Goal: Task Accomplishment & Management: Complete application form

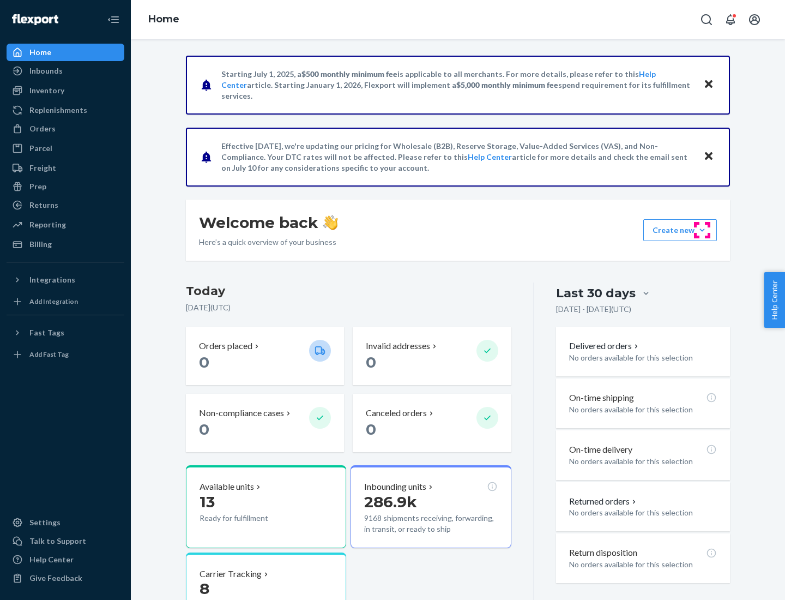
click at [702, 230] on button "Create new Create new inbound Create new order Create new product" at bounding box center [680, 230] width 74 height 22
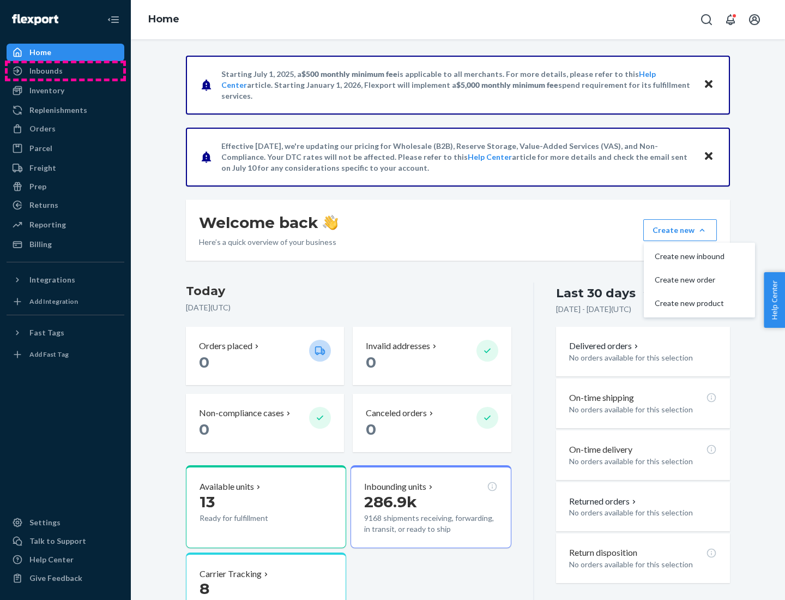
click at [65, 71] on div "Inbounds" at bounding box center [66, 70] width 116 height 15
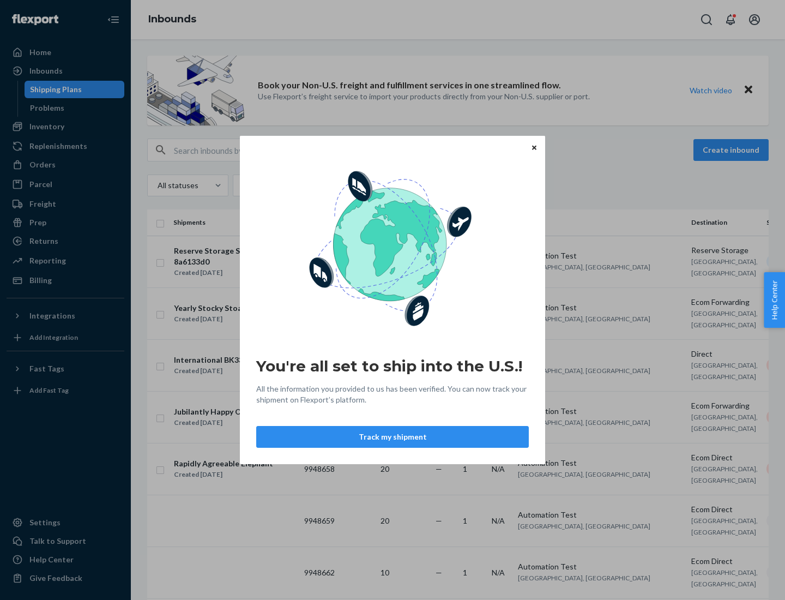
click at [393, 437] on button "Track my shipment" at bounding box center [392, 437] width 273 height 22
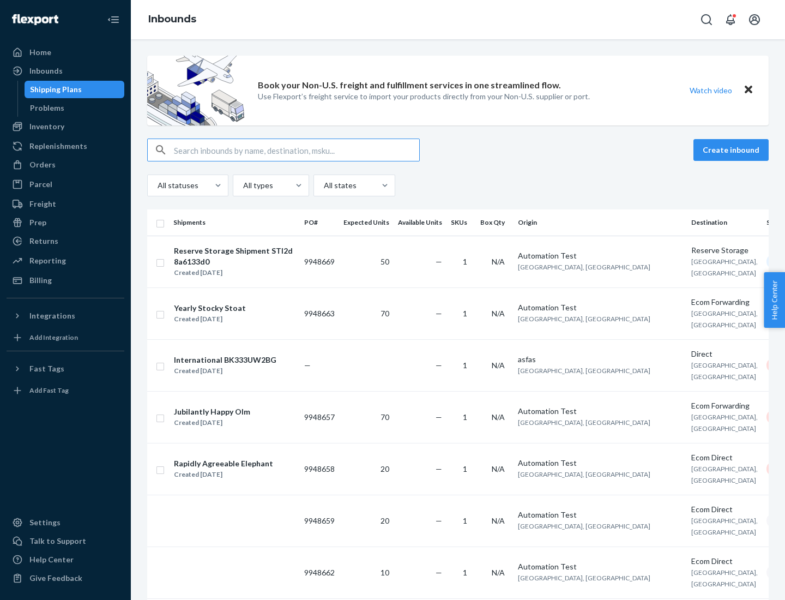
click at [733, 150] on button "Create inbound" at bounding box center [730, 150] width 75 height 22
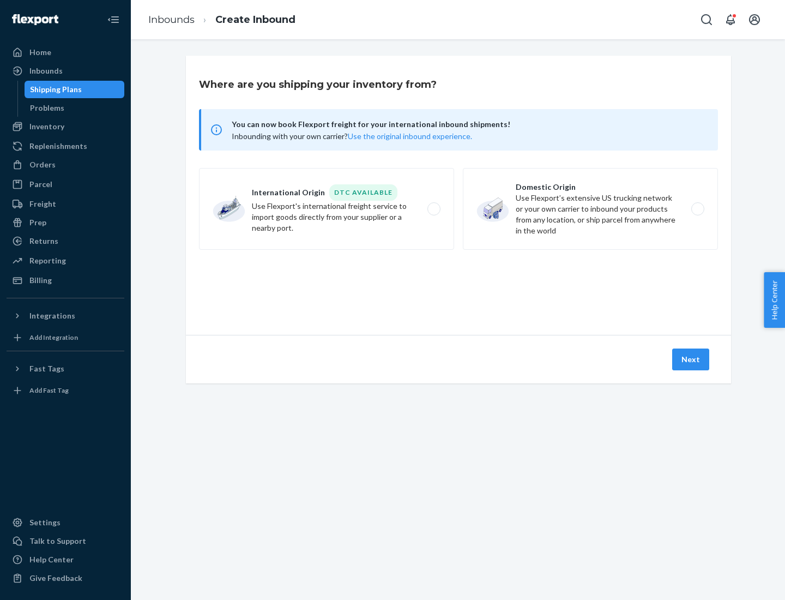
click at [327, 209] on label "International Origin DTC Available Use Flexport's international freight service…" at bounding box center [326, 209] width 255 height 82
click at [433, 209] on input "International Origin DTC Available Use Flexport's international freight service…" at bounding box center [436, 209] width 7 height 7
radio input "true"
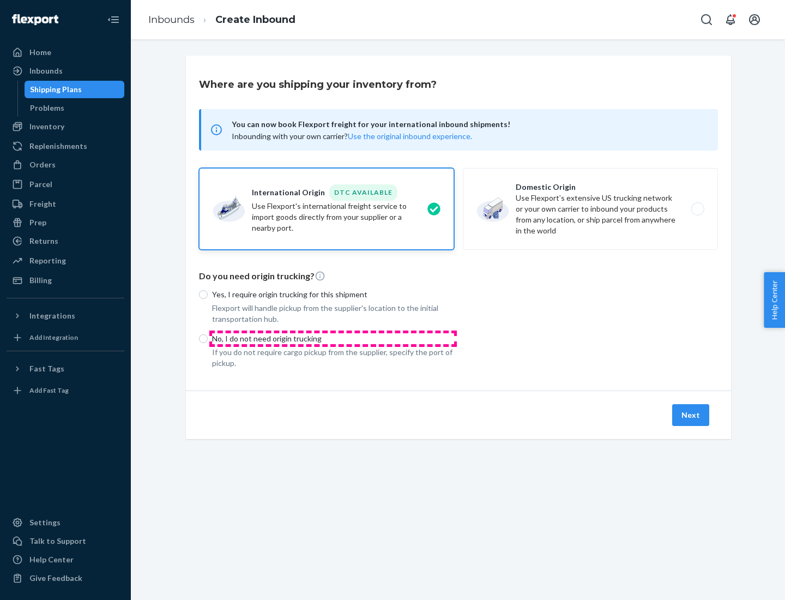
click at [333, 338] on p "No, I do not need origin trucking" at bounding box center [333, 338] width 242 height 11
click at [208, 338] on input "No, I do not need origin trucking" at bounding box center [203, 338] width 9 height 9
radio input "true"
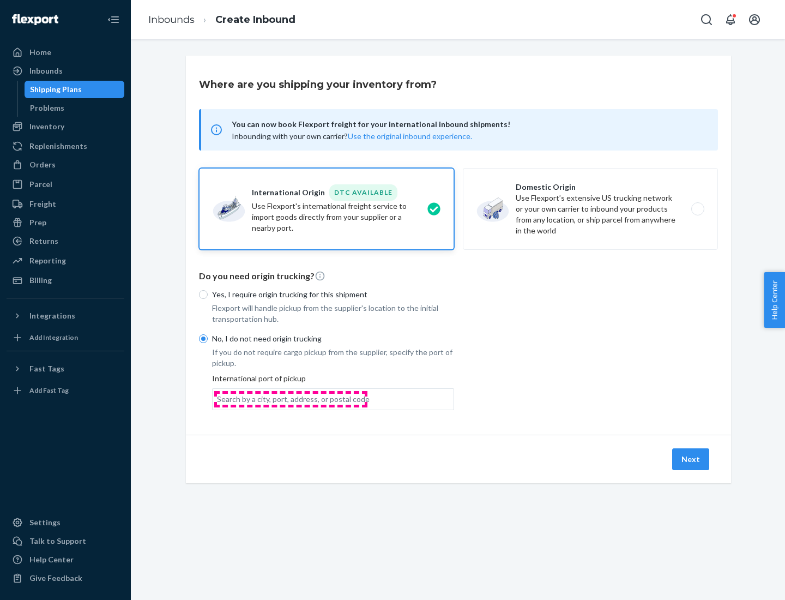
click at [291, 399] on div "Search by a city, port, address, or postal code" at bounding box center [293, 399] width 153 height 11
click at [218, 399] on input "Search by a city, port, address, or postal code" at bounding box center [217, 399] width 1 height 11
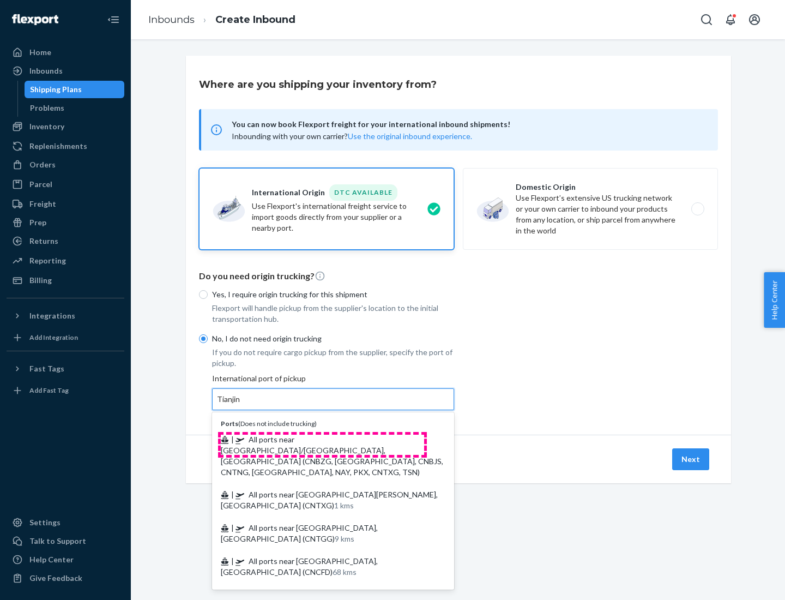
click at [322, 439] on span "| All ports near [GEOGRAPHIC_DATA]/[GEOGRAPHIC_DATA], [GEOGRAPHIC_DATA] (CNBZG,…" at bounding box center [332, 455] width 222 height 42
click at [241, 405] on input "Tianjin" at bounding box center [229, 399] width 24 height 11
type input "All ports near [GEOGRAPHIC_DATA]/[GEOGRAPHIC_DATA], [GEOGRAPHIC_DATA] (CNBZG, […"
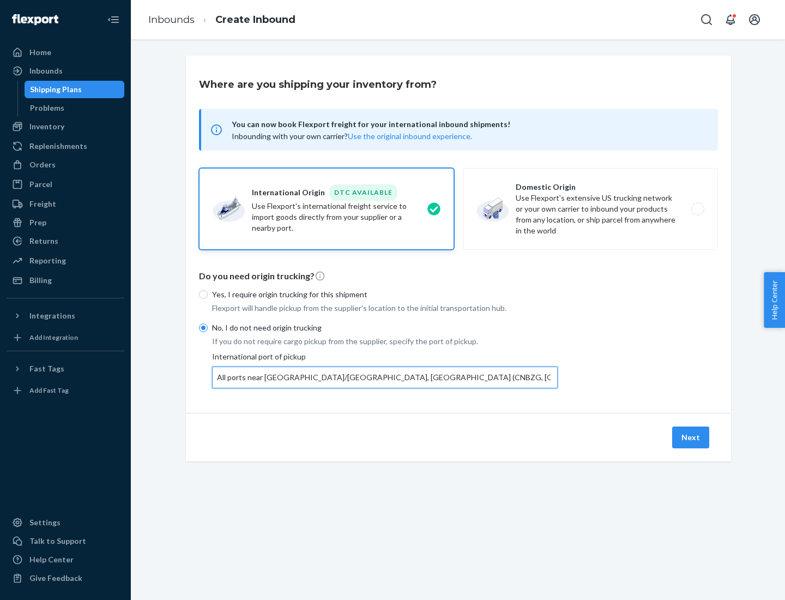
click at [691, 437] on button "Next" at bounding box center [690, 437] width 37 height 22
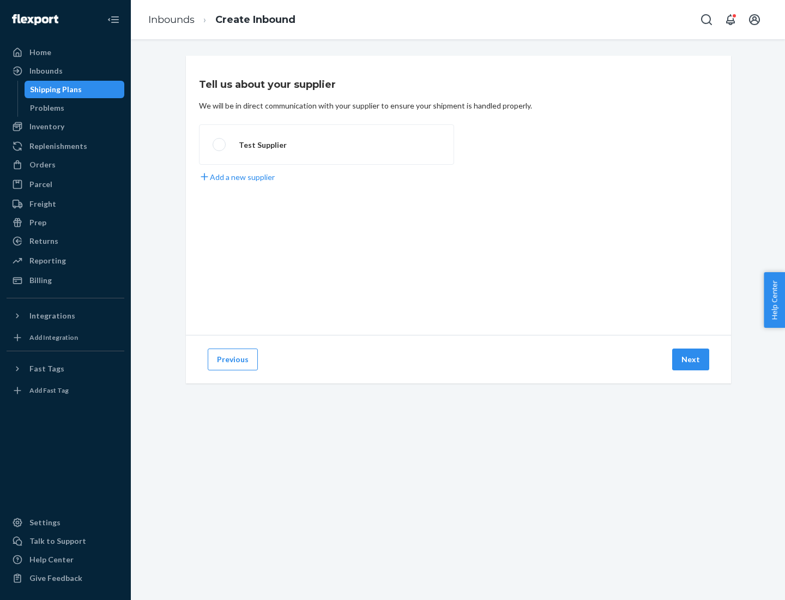
click at [327, 144] on label "Test Supplier" at bounding box center [326, 144] width 255 height 40
click at [220, 144] on input "Test Supplier" at bounding box center [216, 144] width 7 height 7
radio input "true"
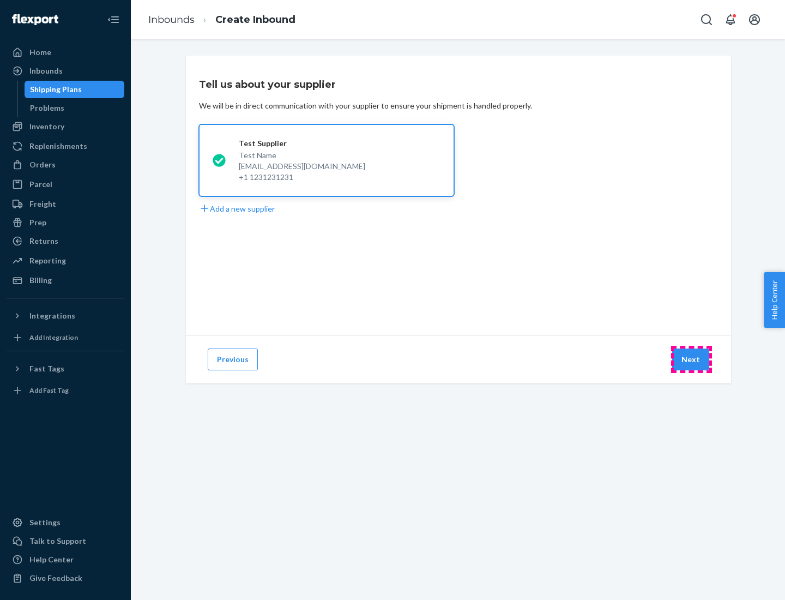
click at [691, 359] on button "Next" at bounding box center [690, 359] width 37 height 22
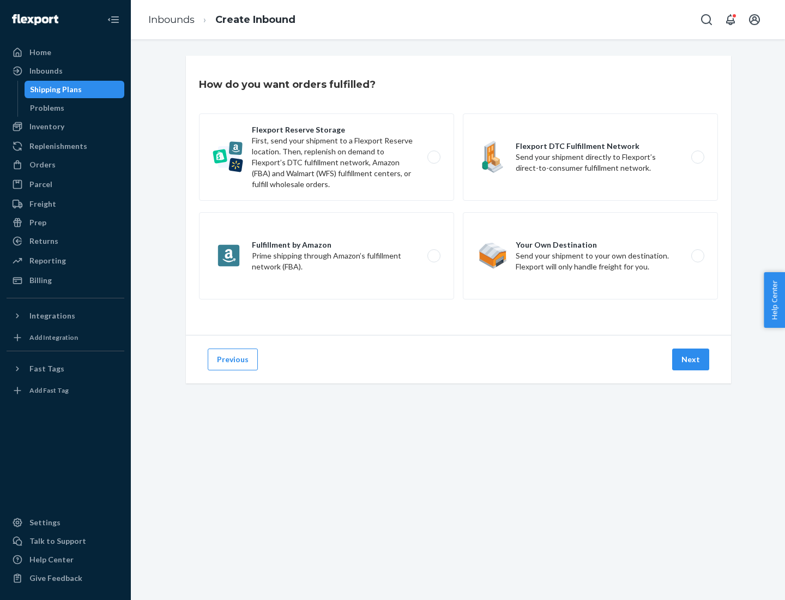
click at [327, 157] on label "Flexport Reserve Storage First, send your shipment to a Flexport Reserve locati…" at bounding box center [326, 156] width 255 height 87
click at [433, 157] on input "Flexport Reserve Storage First, send your shipment to a Flexport Reserve locati…" at bounding box center [436, 157] width 7 height 7
radio input "true"
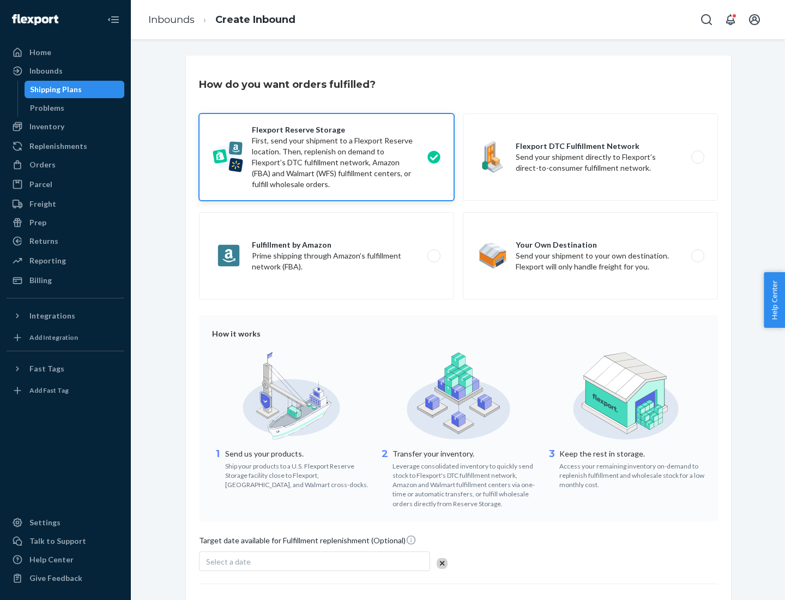
scroll to position [89, 0]
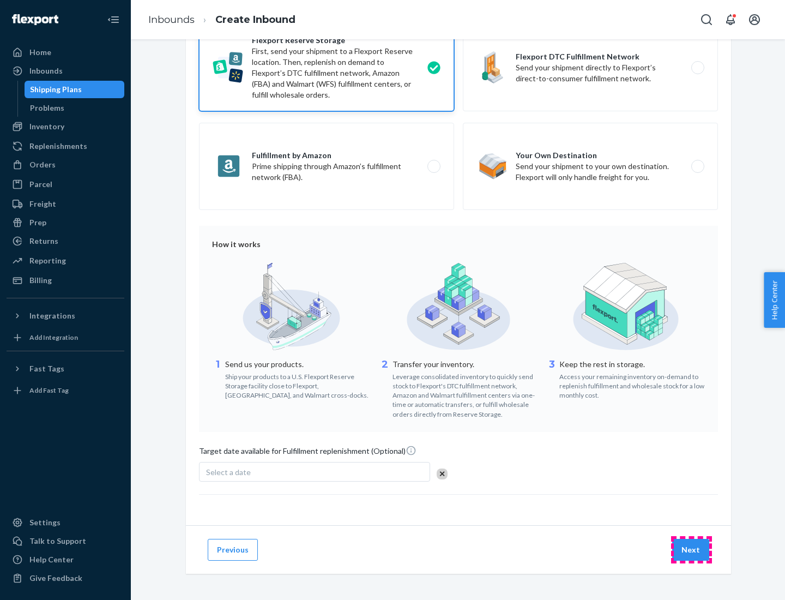
click at [691, 549] on button "Next" at bounding box center [690, 550] width 37 height 22
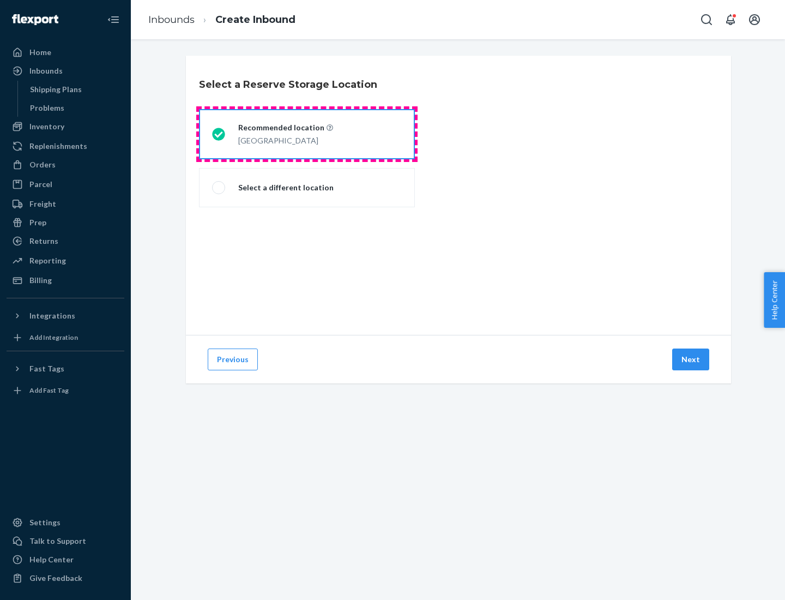
click at [307, 134] on div "[GEOGRAPHIC_DATA]" at bounding box center [285, 139] width 95 height 13
click at [219, 134] on input "Recommended location [GEOGRAPHIC_DATA]" at bounding box center [215, 134] width 7 height 7
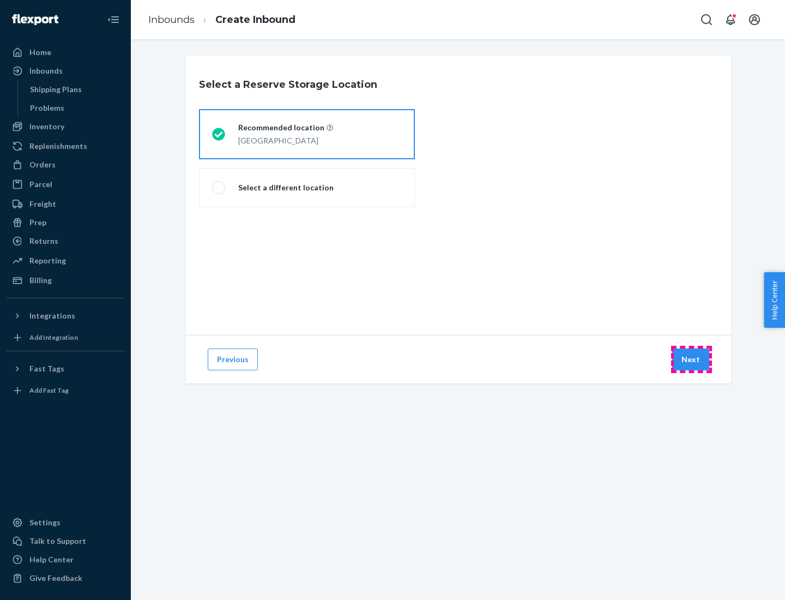
click at [691, 359] on button "Next" at bounding box center [690, 359] width 37 height 22
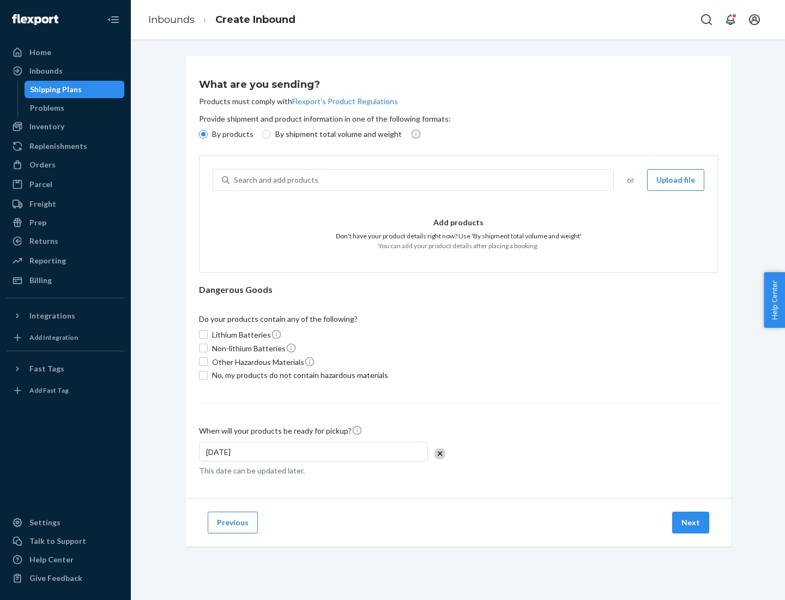
click at [422, 180] on div "Search and add products" at bounding box center [422, 180] width 384 height 20
click at [235, 180] on input "Search and add products" at bounding box center [234, 179] width 1 height 11
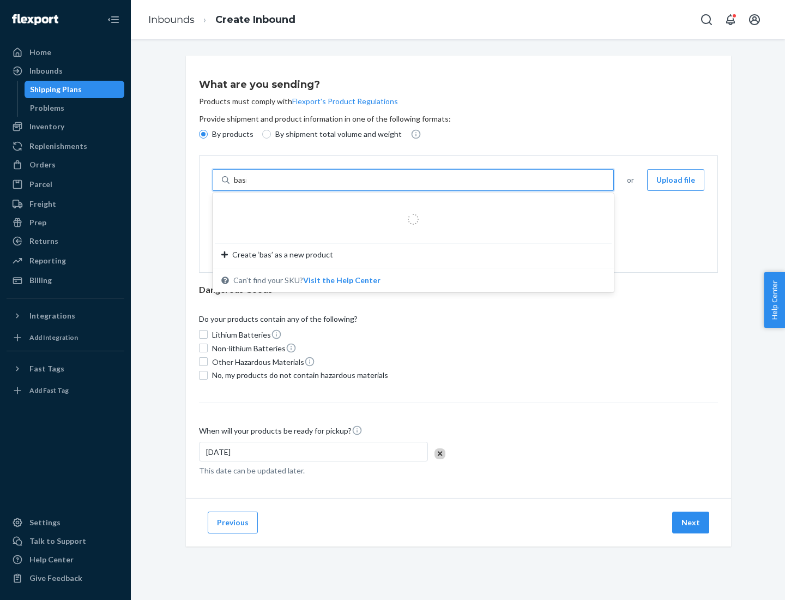
type input "basic"
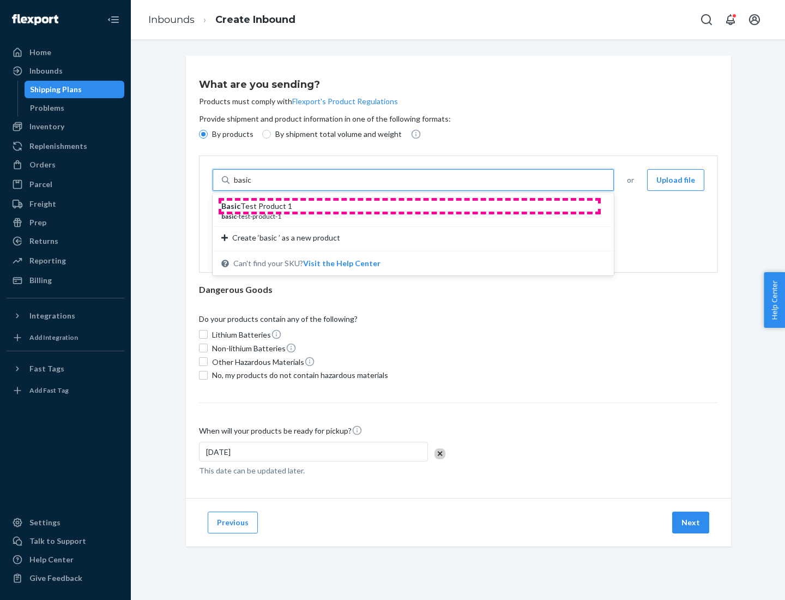
click at [409, 206] on div "Basic Test Product 1" at bounding box center [408, 206] width 375 height 11
click at [253, 185] on input "basic" at bounding box center [244, 179] width 20 height 11
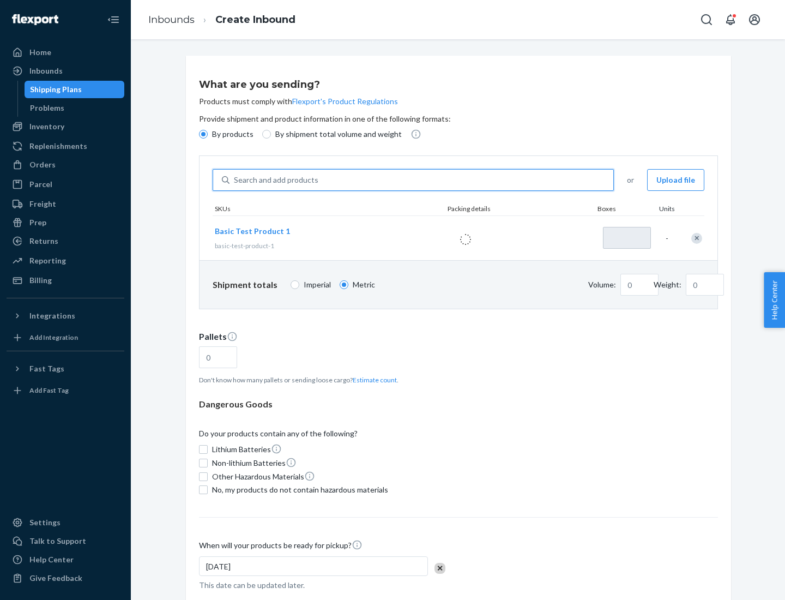
type input "1"
type input "1.09"
type input "3.27"
type input "3"
type input "0.01"
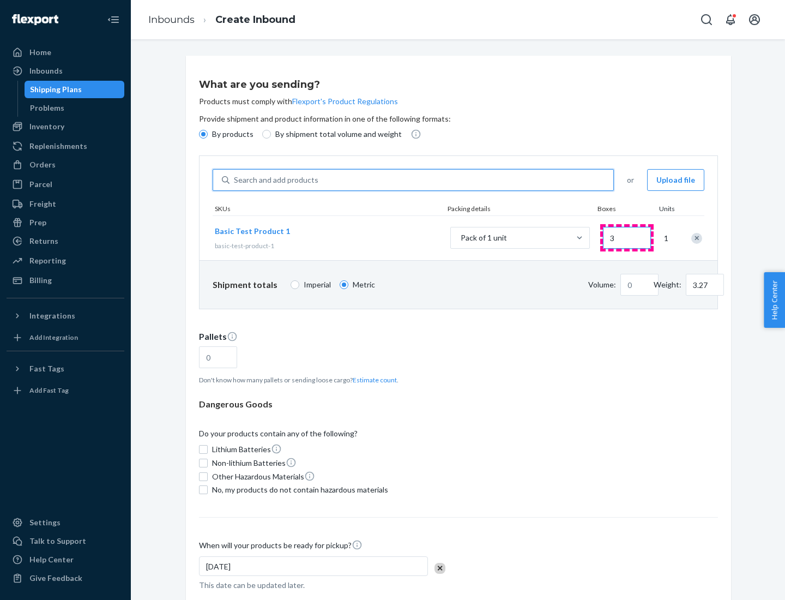
type input "32.66"
type input "30"
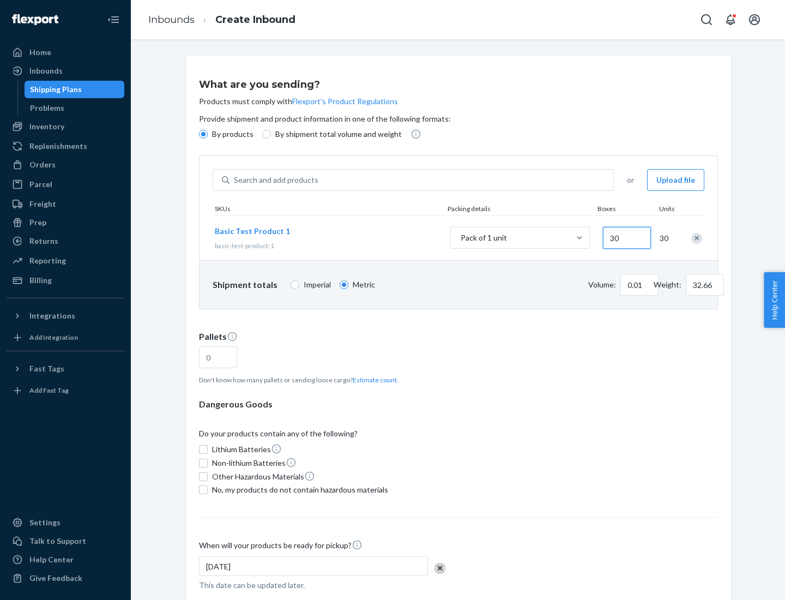
type input "0.07"
type input "326.59"
type input "300"
type input "0.68"
type input "3265.86"
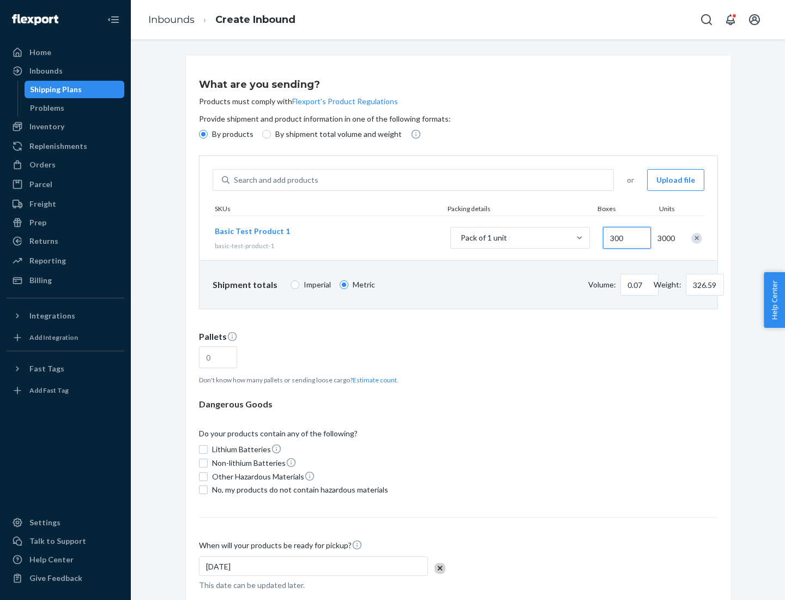
type input "3000"
type input "1.09"
type input "1"
type input "10.89"
type input "10"
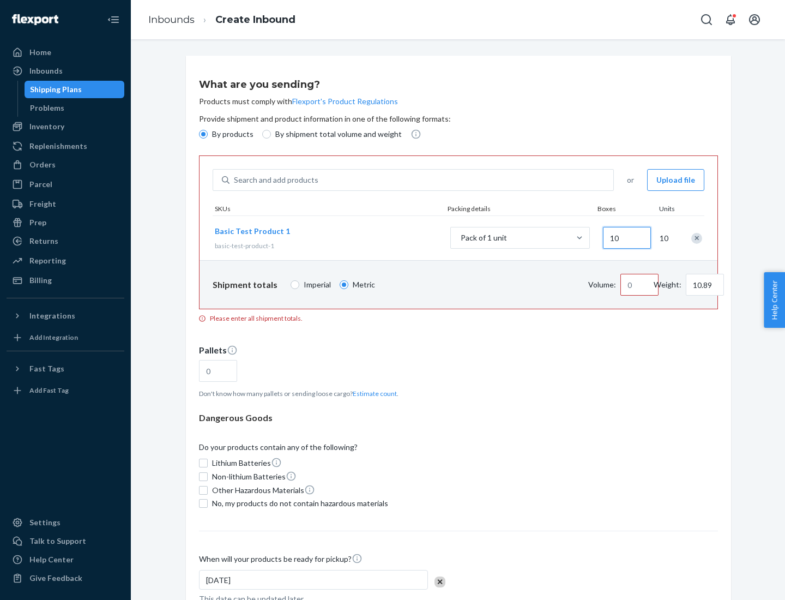
type input "0.02"
type input "108.86"
type input "100"
type input "0.23"
type input "1088.62"
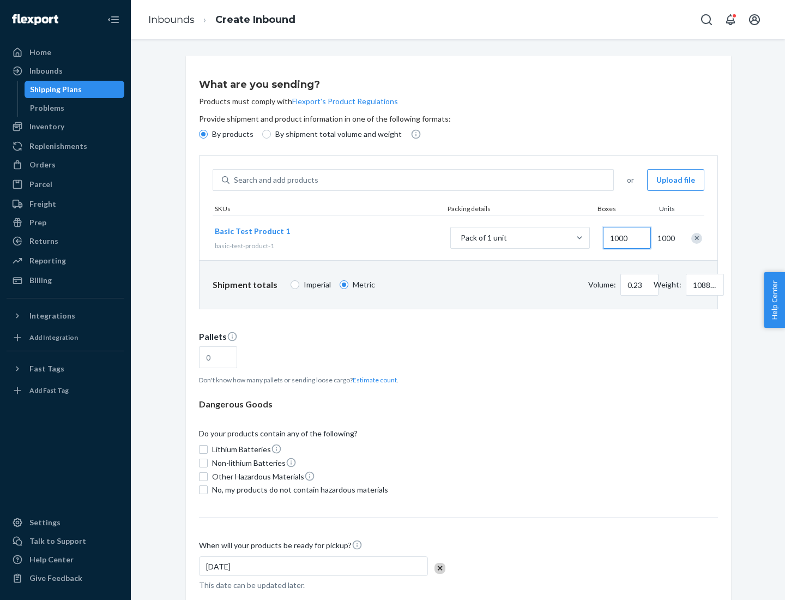
scroll to position [38, 0]
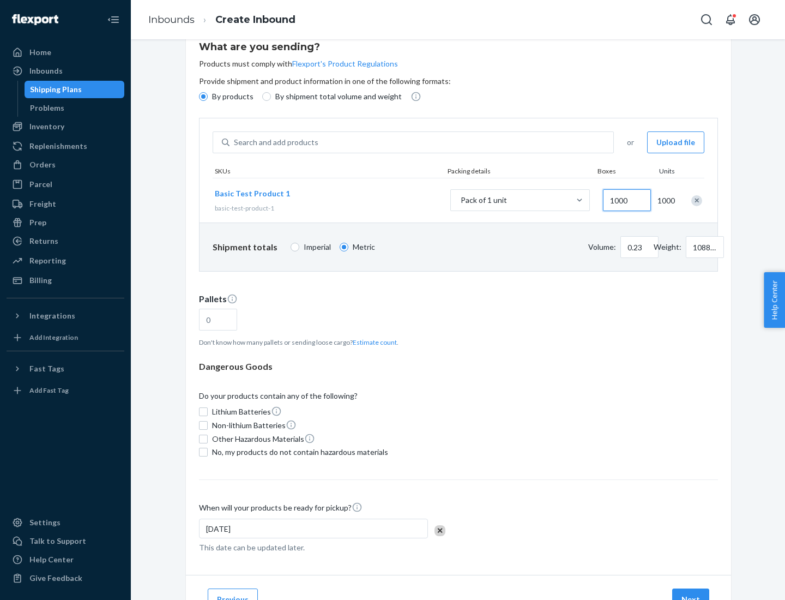
type input "1000"
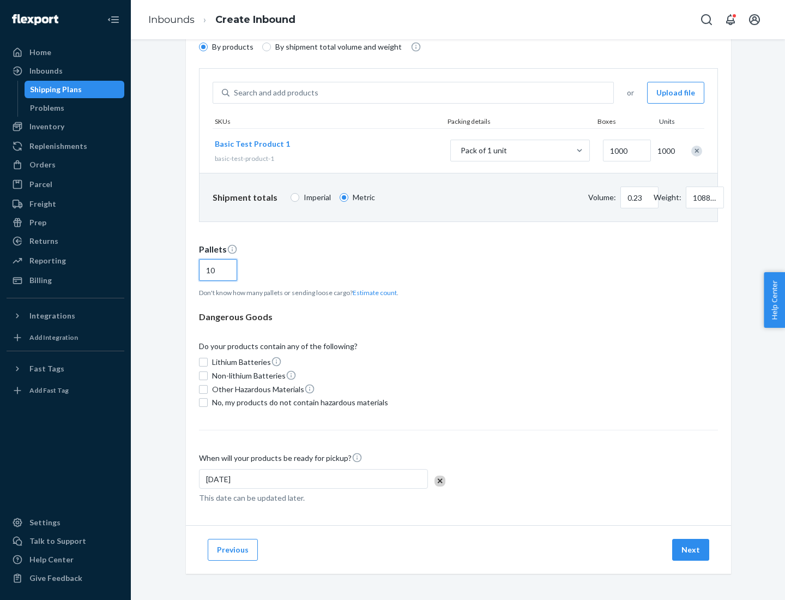
type input "10"
click at [298, 402] on span "No, my products do not contain hazardous materials" at bounding box center [300, 402] width 176 height 11
click at [208, 402] on input "No, my products do not contain hazardous materials" at bounding box center [203, 402] width 9 height 9
checkbox input "true"
click at [691, 550] on button "Next" at bounding box center [690, 550] width 37 height 22
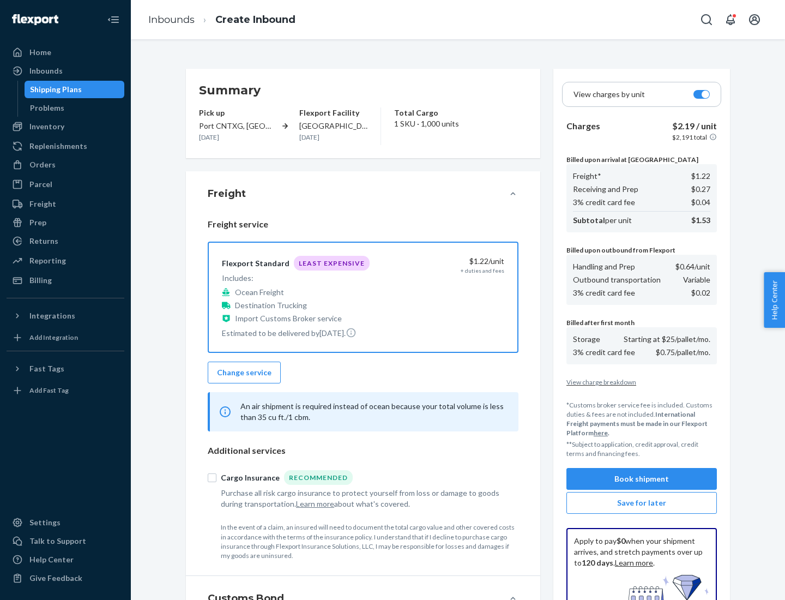
scroll to position [159, 0]
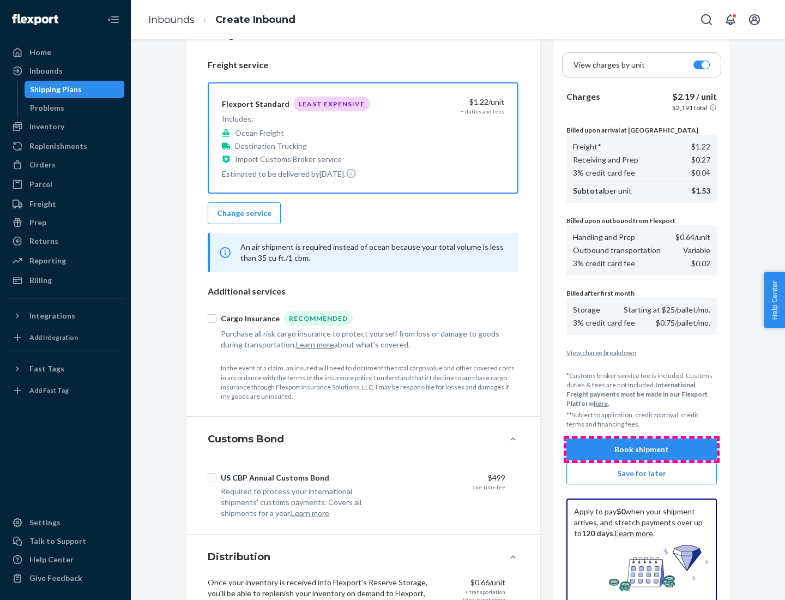
click at [642, 449] on button "Book shipment" at bounding box center [641, 449] width 150 height 22
